Goal: Check status: Check status

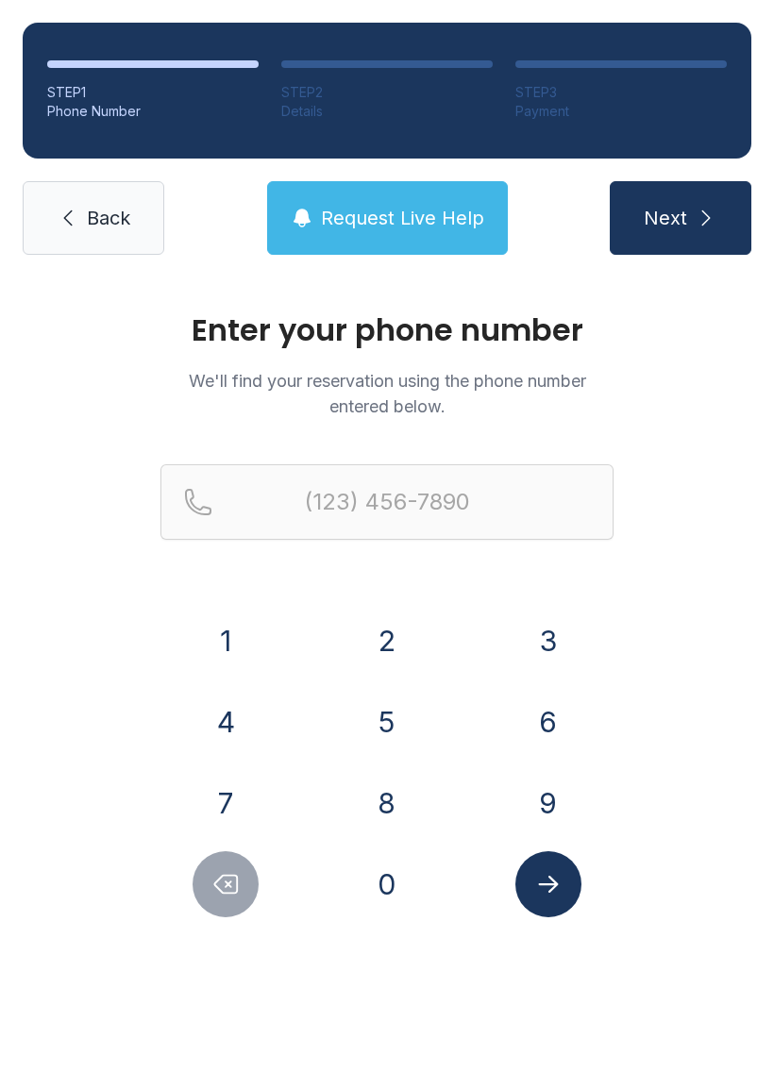
click at [553, 717] on button "6" at bounding box center [548, 722] width 66 height 66
click at [228, 798] on button "7" at bounding box center [225, 803] width 66 height 66
click at [390, 807] on button "8" at bounding box center [387, 803] width 66 height 66
click at [386, 724] on button "5" at bounding box center [387, 722] width 66 height 66
click at [231, 799] on button "7" at bounding box center [225, 803] width 66 height 66
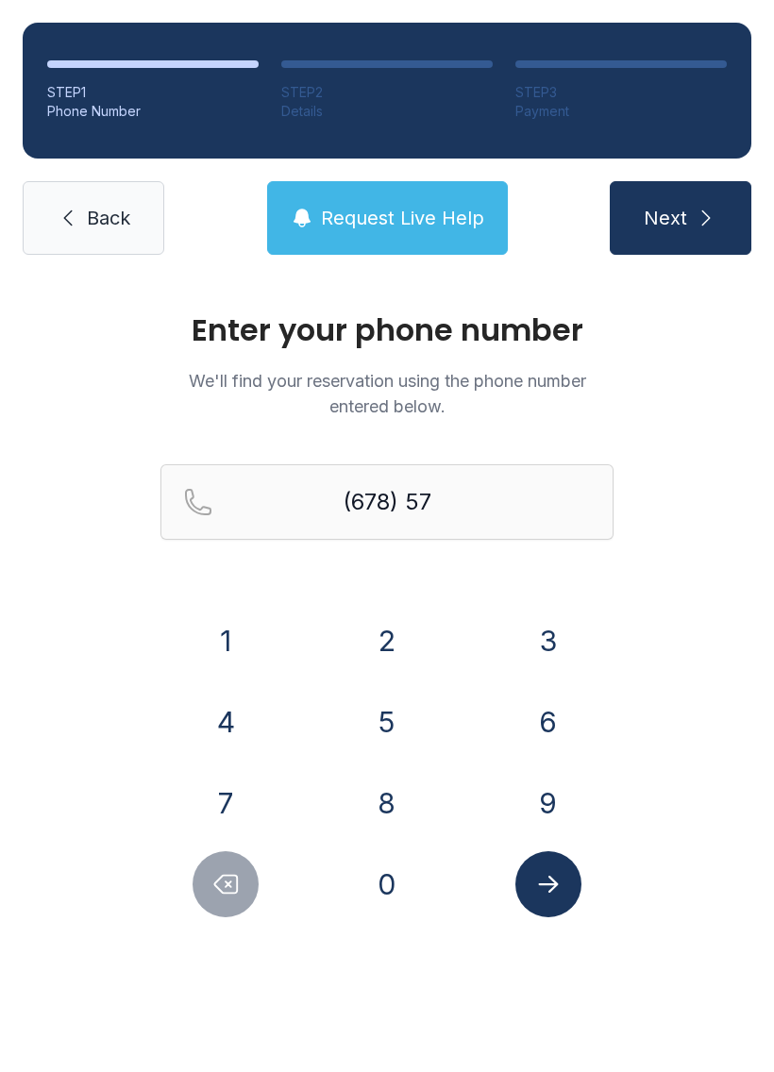
click at [547, 719] on button "6" at bounding box center [548, 722] width 66 height 66
click at [237, 804] on button "7" at bounding box center [225, 803] width 66 height 66
click at [552, 785] on button "9" at bounding box center [548, 803] width 66 height 66
click at [551, 785] on button "9" at bounding box center [548, 803] width 66 height 66
click at [557, 713] on button "6" at bounding box center [548, 722] width 66 height 66
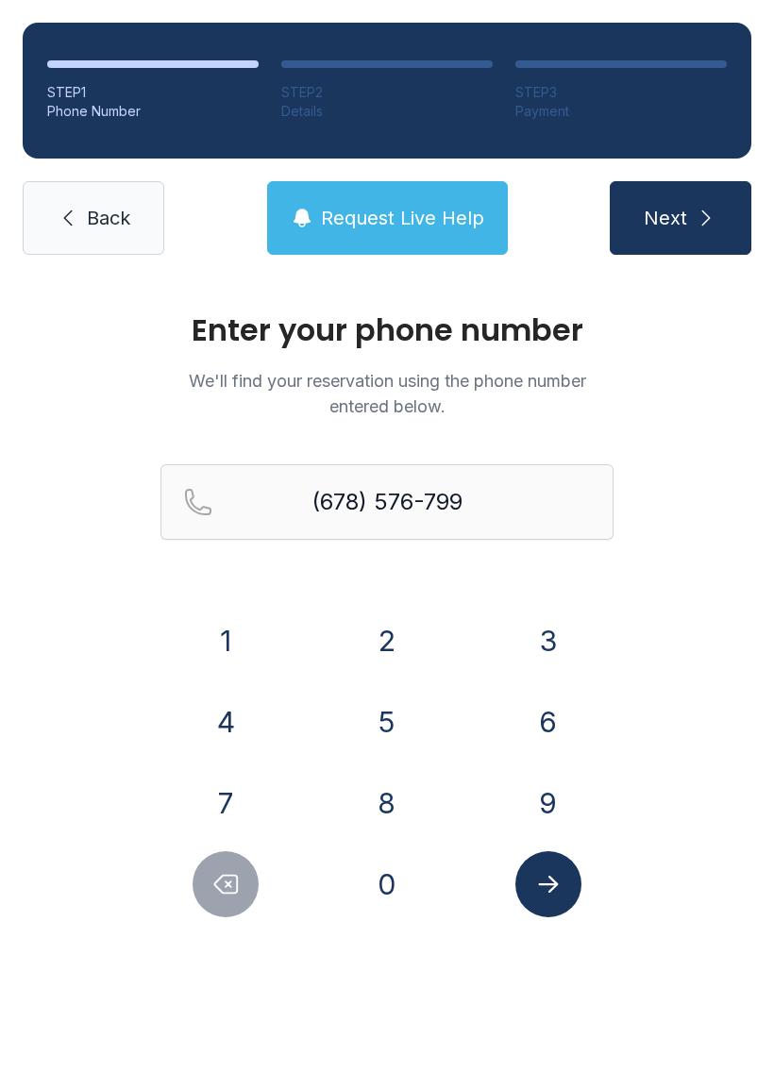
type input "[PHONE_NUMBER]"
click at [546, 902] on button "Submit lookup form" at bounding box center [548, 884] width 66 height 66
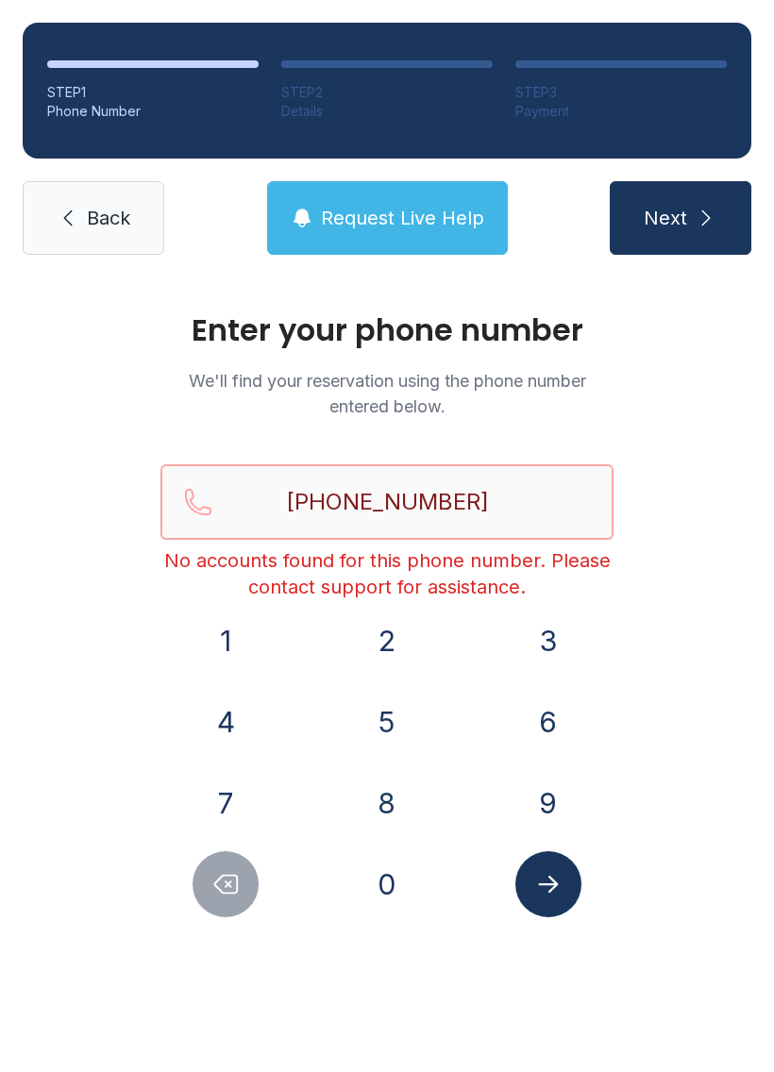
click at [510, 488] on input "[PHONE_NUMBER]" at bounding box center [386, 501] width 453 height 75
